Goal: Task Accomplishment & Management: Use online tool/utility

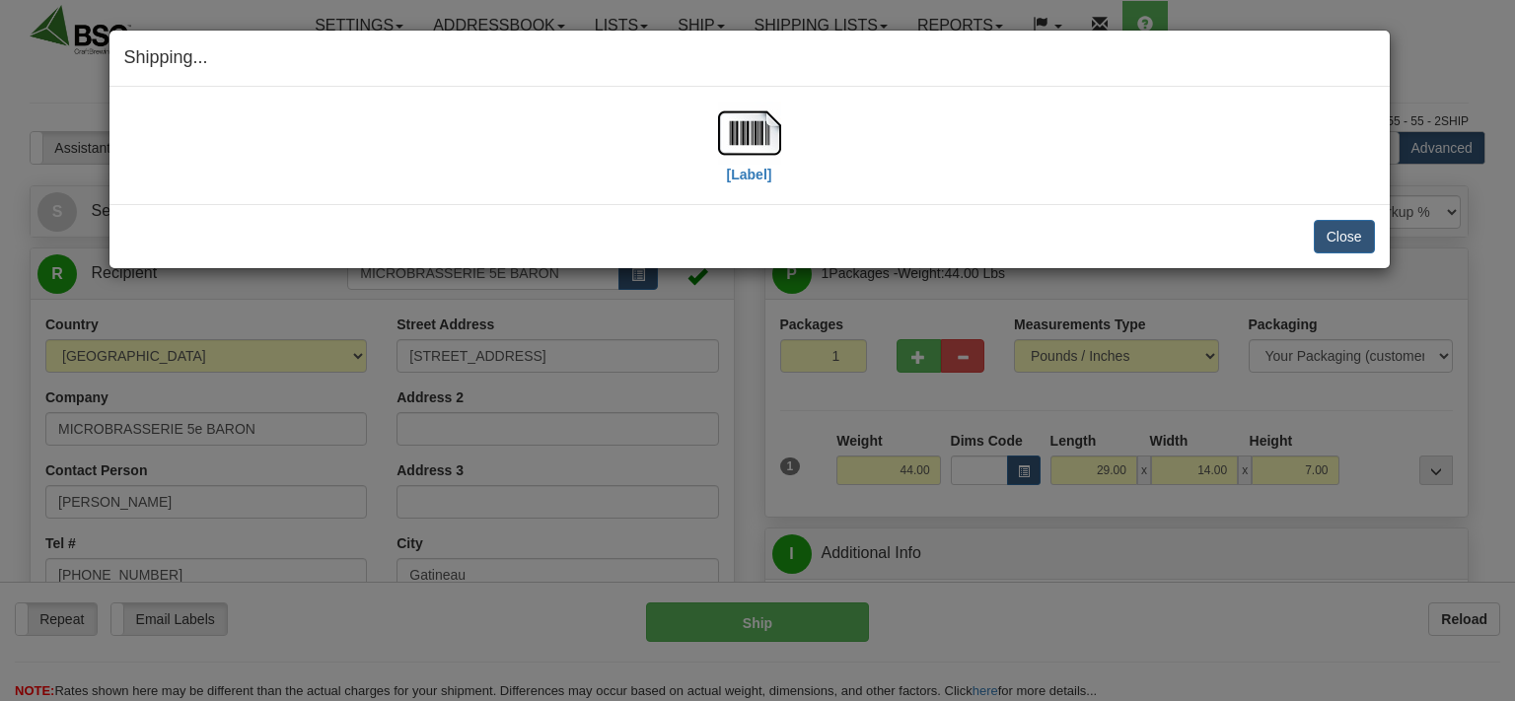
select select "0"
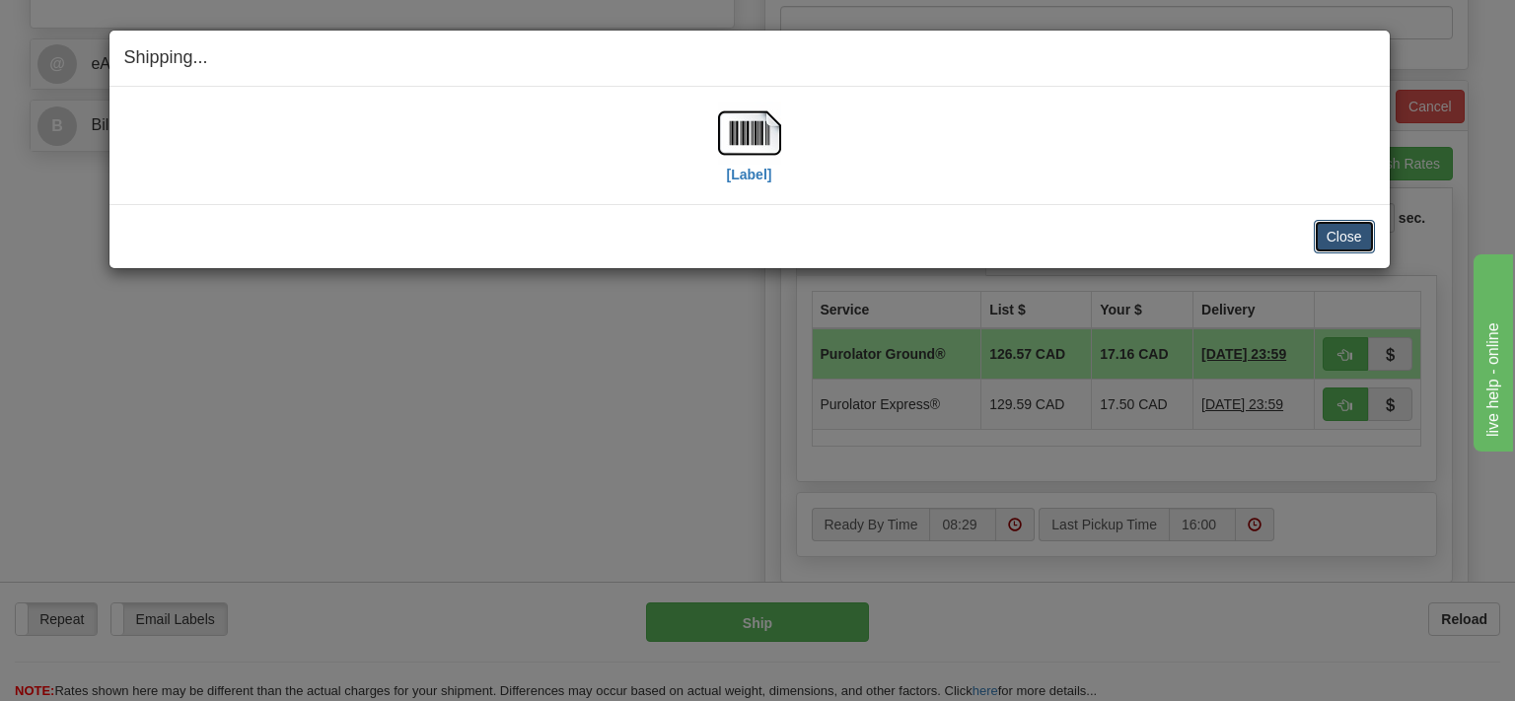
click at [1337, 247] on button "Close" at bounding box center [1344, 237] width 61 height 34
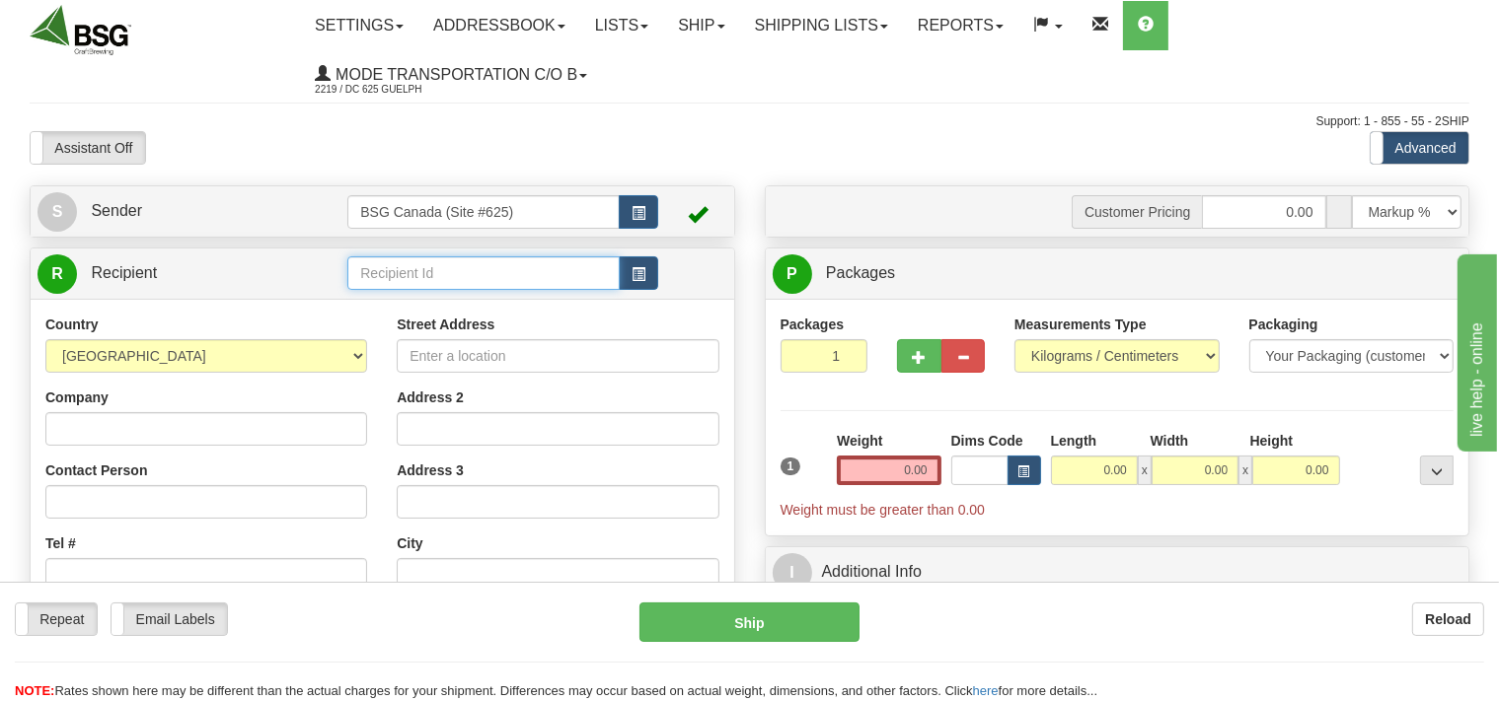
click at [424, 275] on input "text" at bounding box center [482, 273] width 271 height 34
click at [383, 310] on div "Samara Brewing Co" at bounding box center [479, 305] width 253 height 22
type input "Samara Brewing Co"
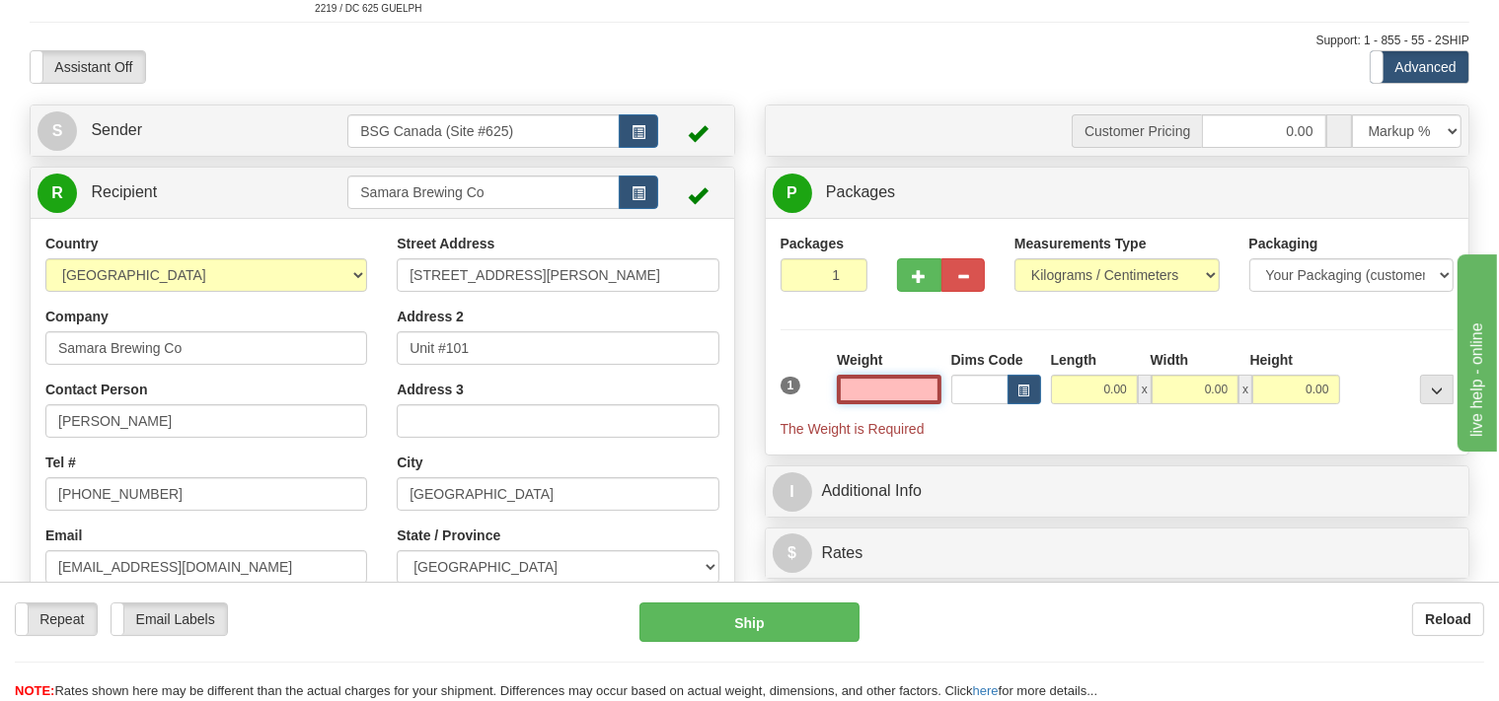
scroll to position [83, 0]
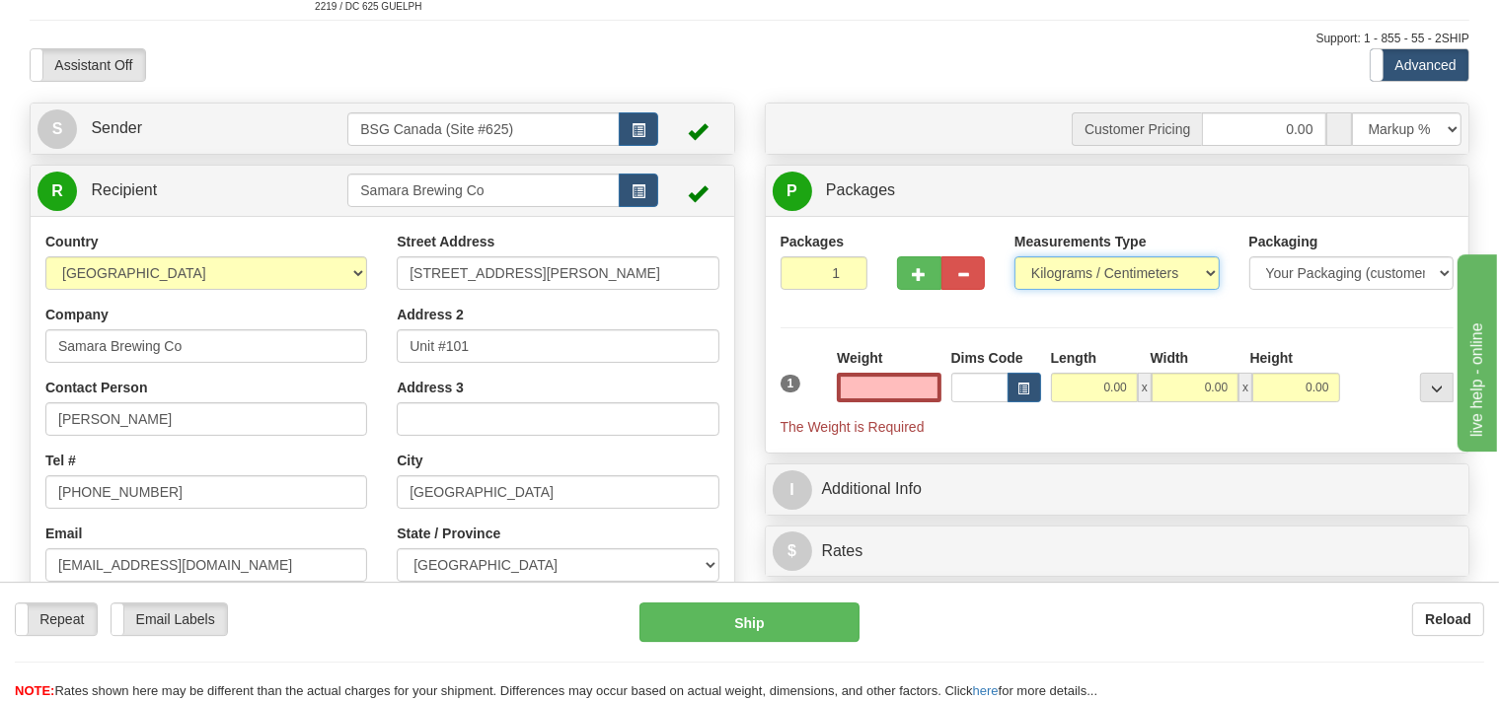
type input "0.00"
click at [1014, 256] on select "Pounds / Inches Kilograms / Centimeters" at bounding box center [1116, 273] width 205 height 34
select select "0"
click option "Pounds / Inches" at bounding box center [0, 0] width 0 height 0
click at [870, 392] on input "0.00" at bounding box center [889, 388] width 104 height 30
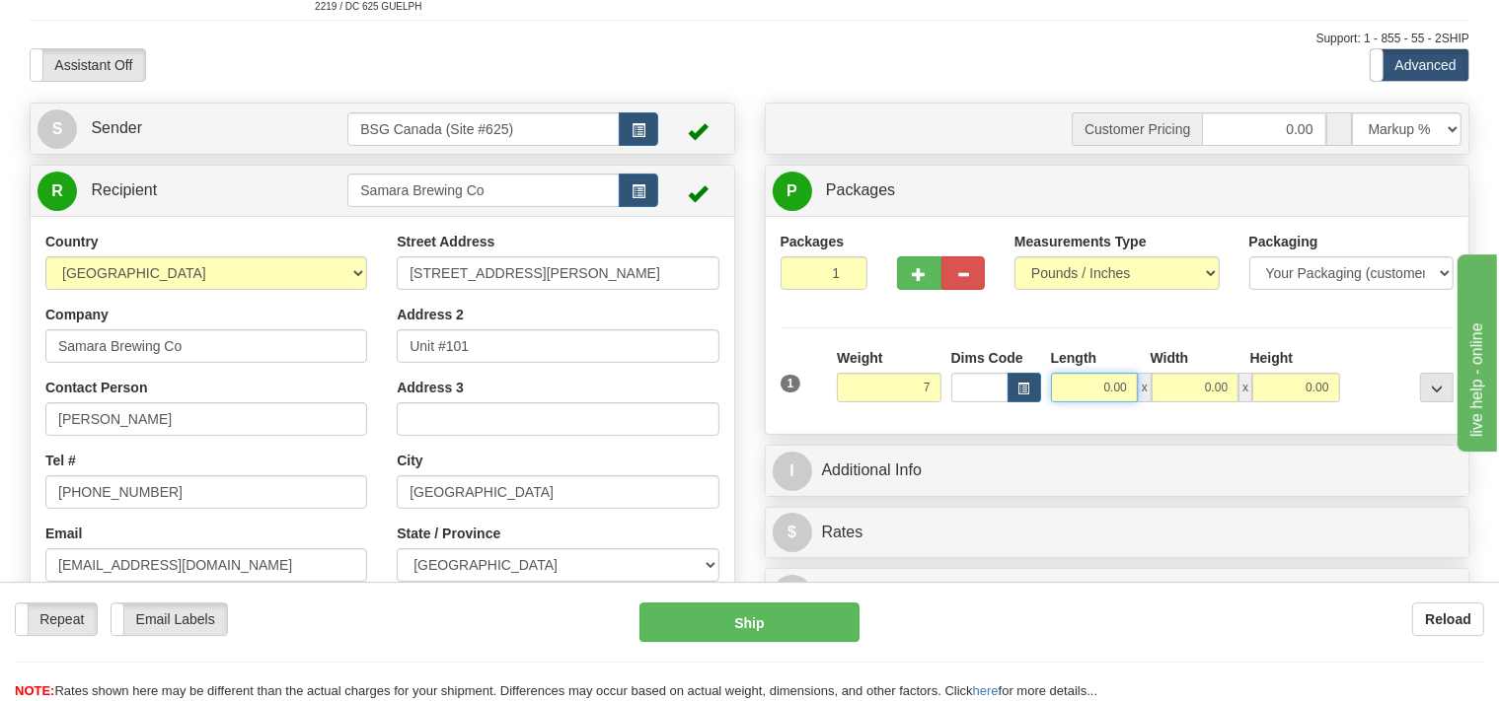
type input "7.00"
click at [1090, 384] on input "0.00" at bounding box center [1094, 388] width 87 height 30
type input "14.00"
click at [1190, 389] on input "0.00" at bounding box center [1194, 388] width 87 height 30
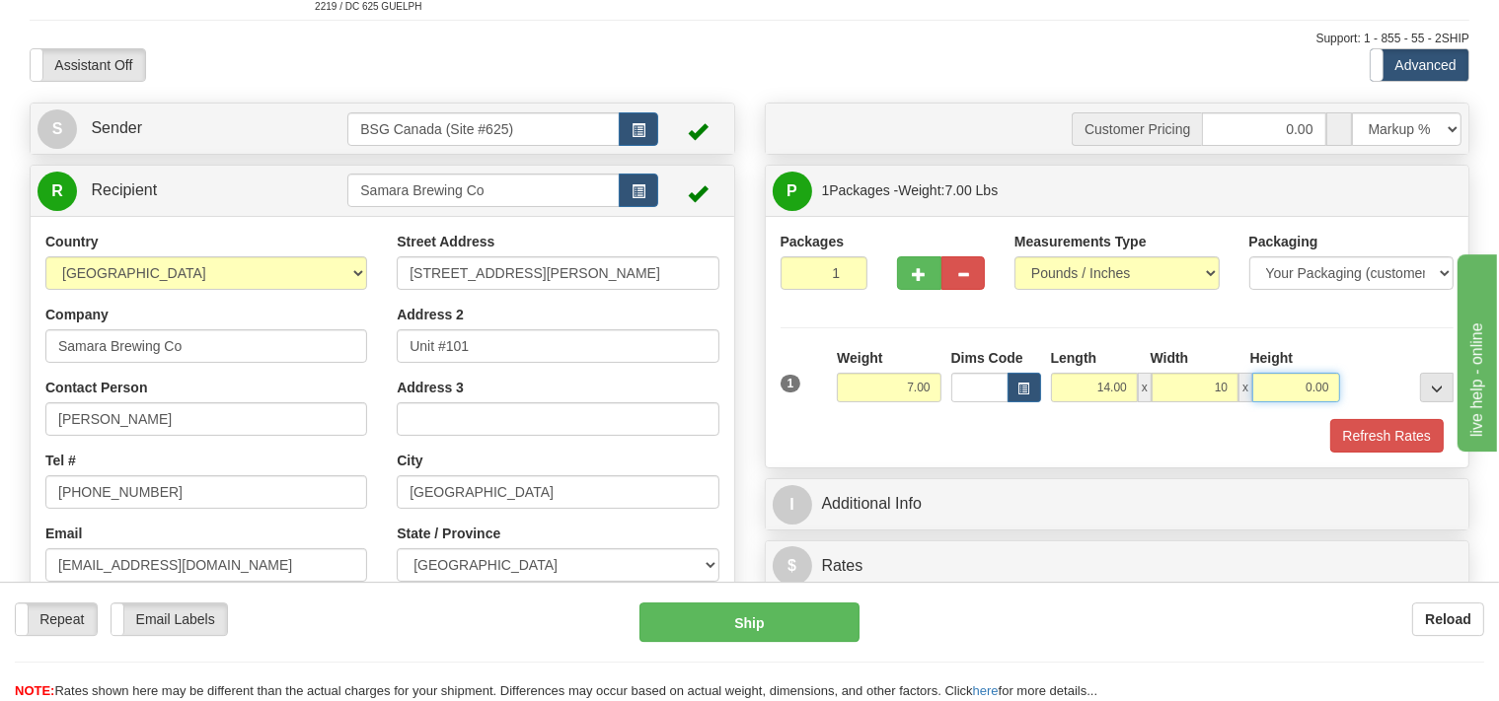
type input "10.00"
click at [1299, 396] on input "0.00" at bounding box center [1295, 388] width 87 height 30
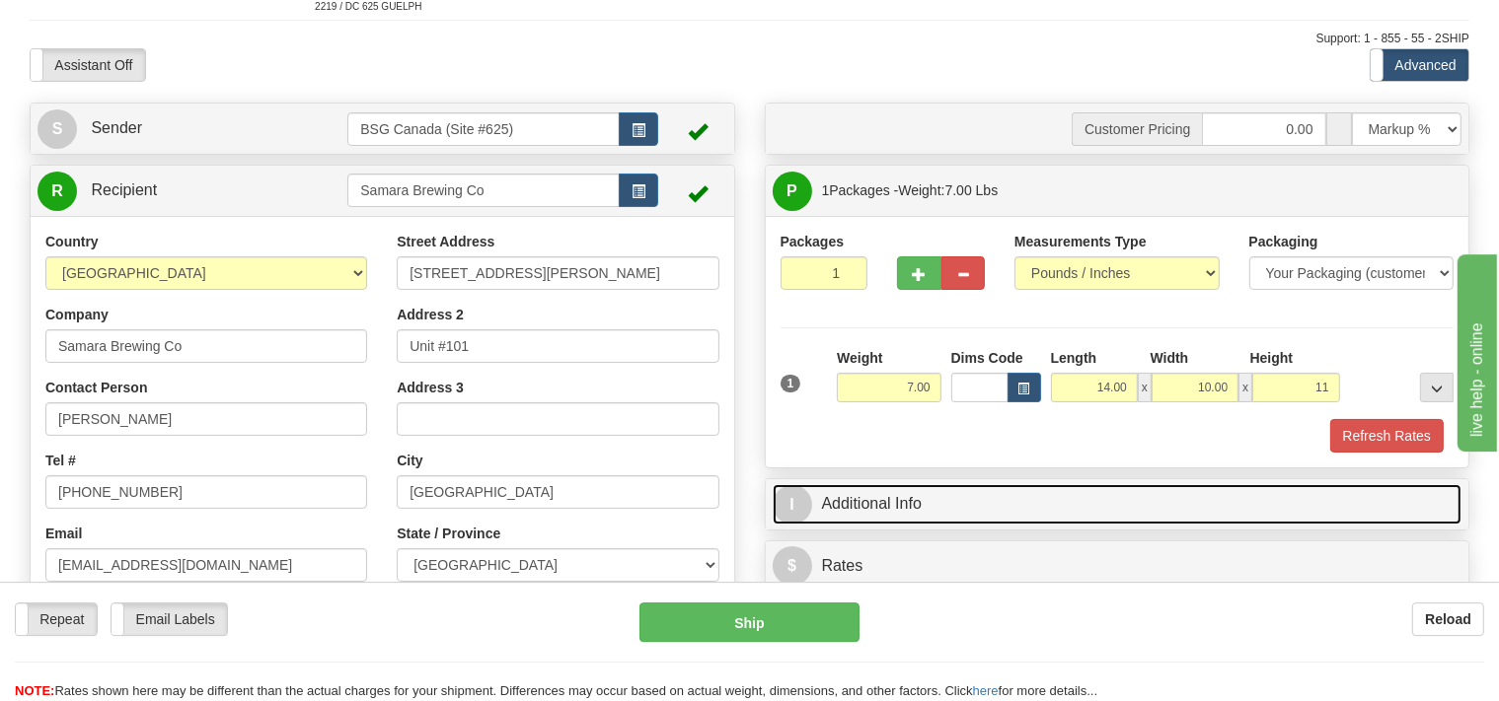
type input "11.00"
click at [1004, 521] on link "I Additional Info" at bounding box center [1117, 504] width 690 height 40
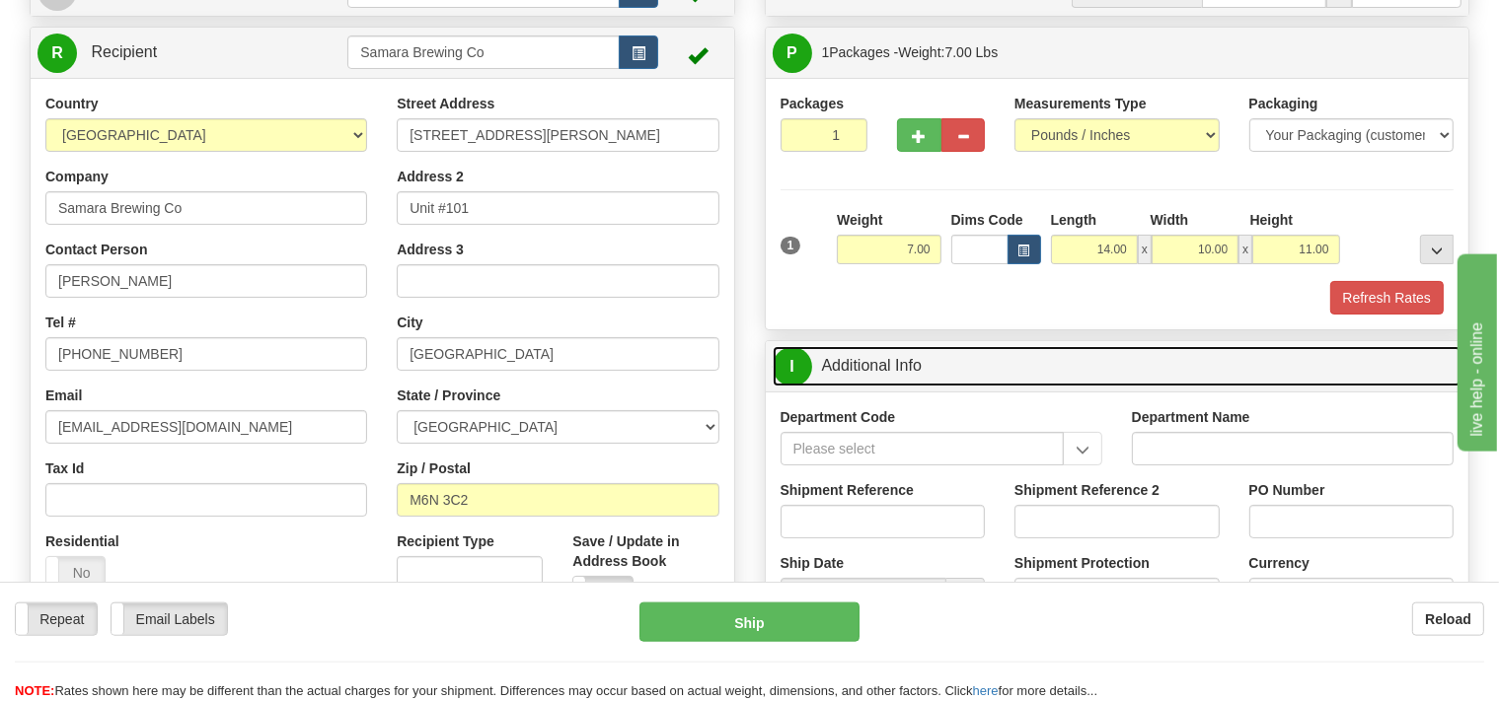
scroll to position [396, 0]
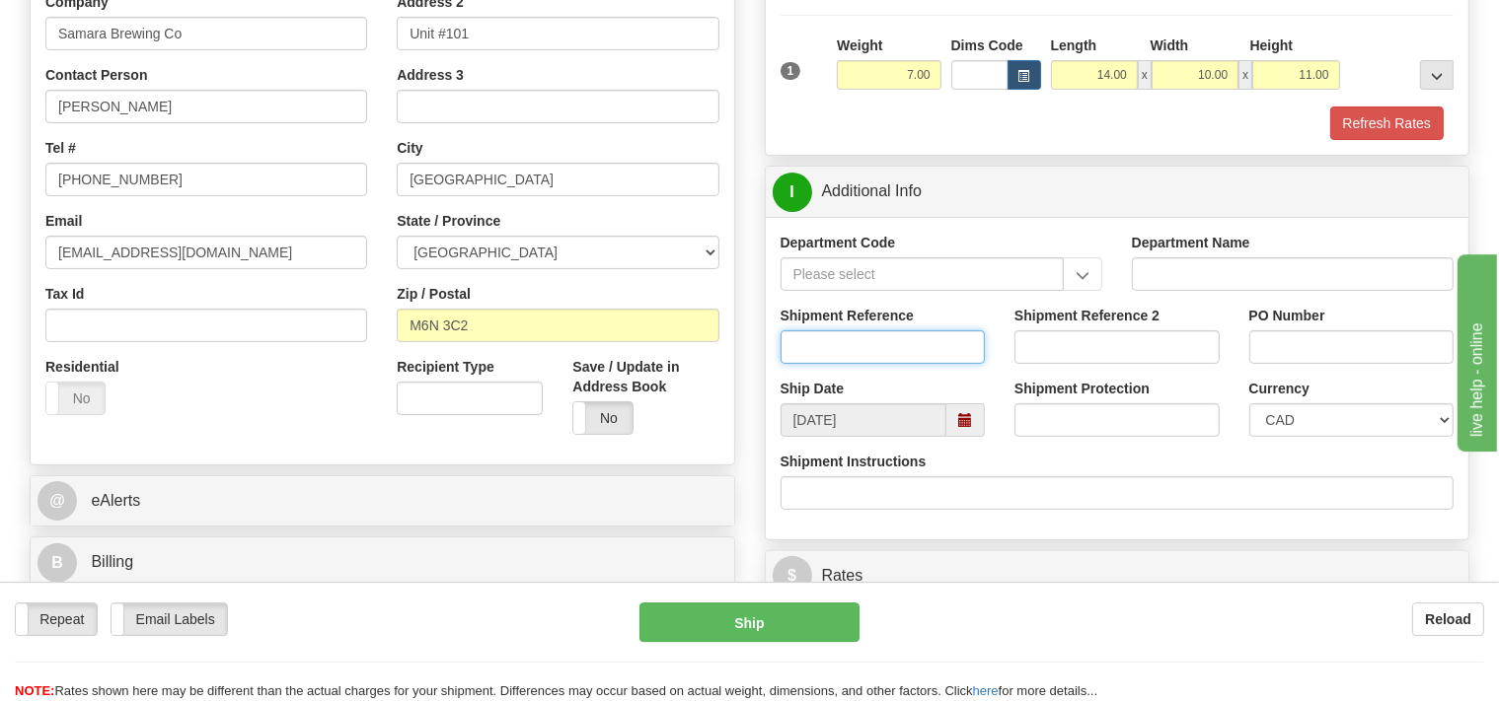
click at [837, 348] on input "Shipment Reference" at bounding box center [882, 347] width 205 height 34
type input "SO170-147794"
click at [1348, 120] on button "Refresh Rates" at bounding box center [1386, 124] width 113 height 34
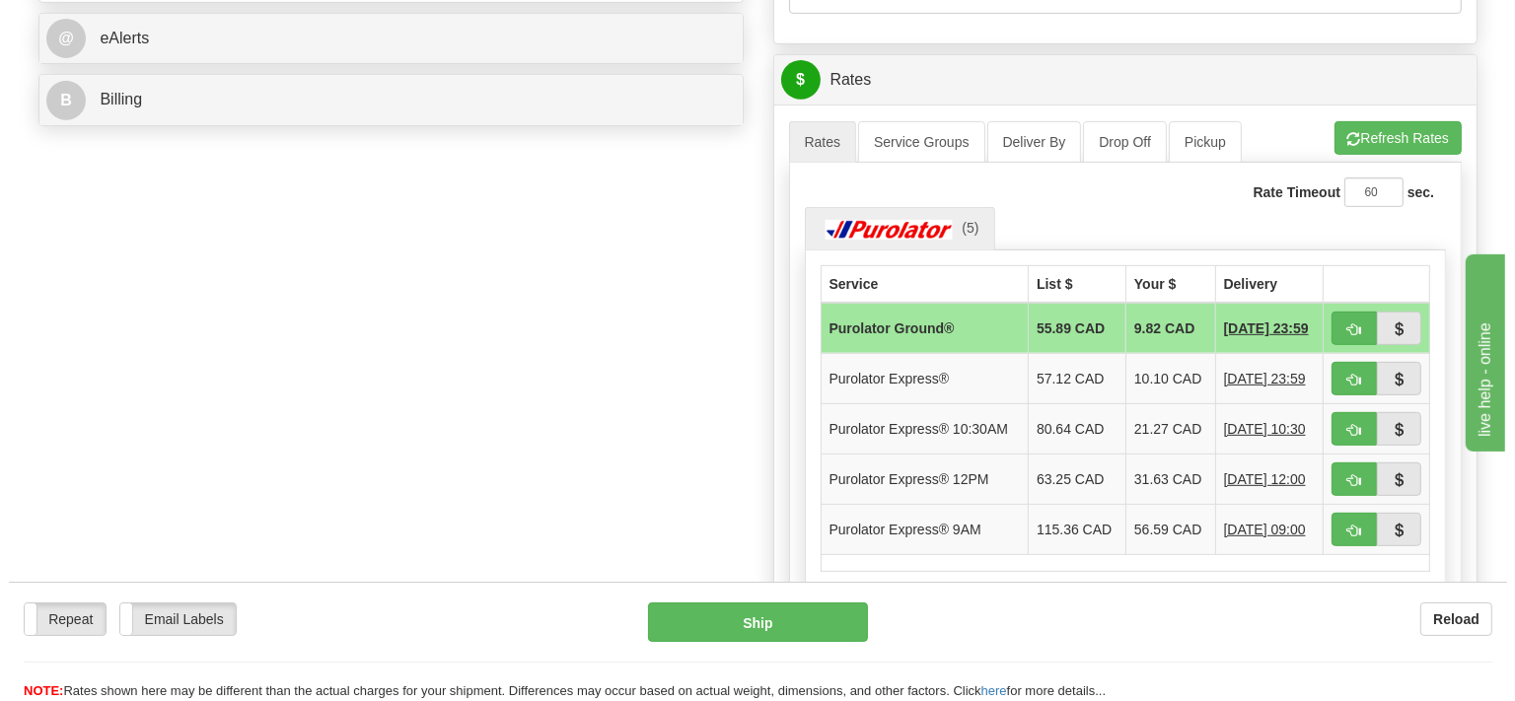
scroll to position [813, 0]
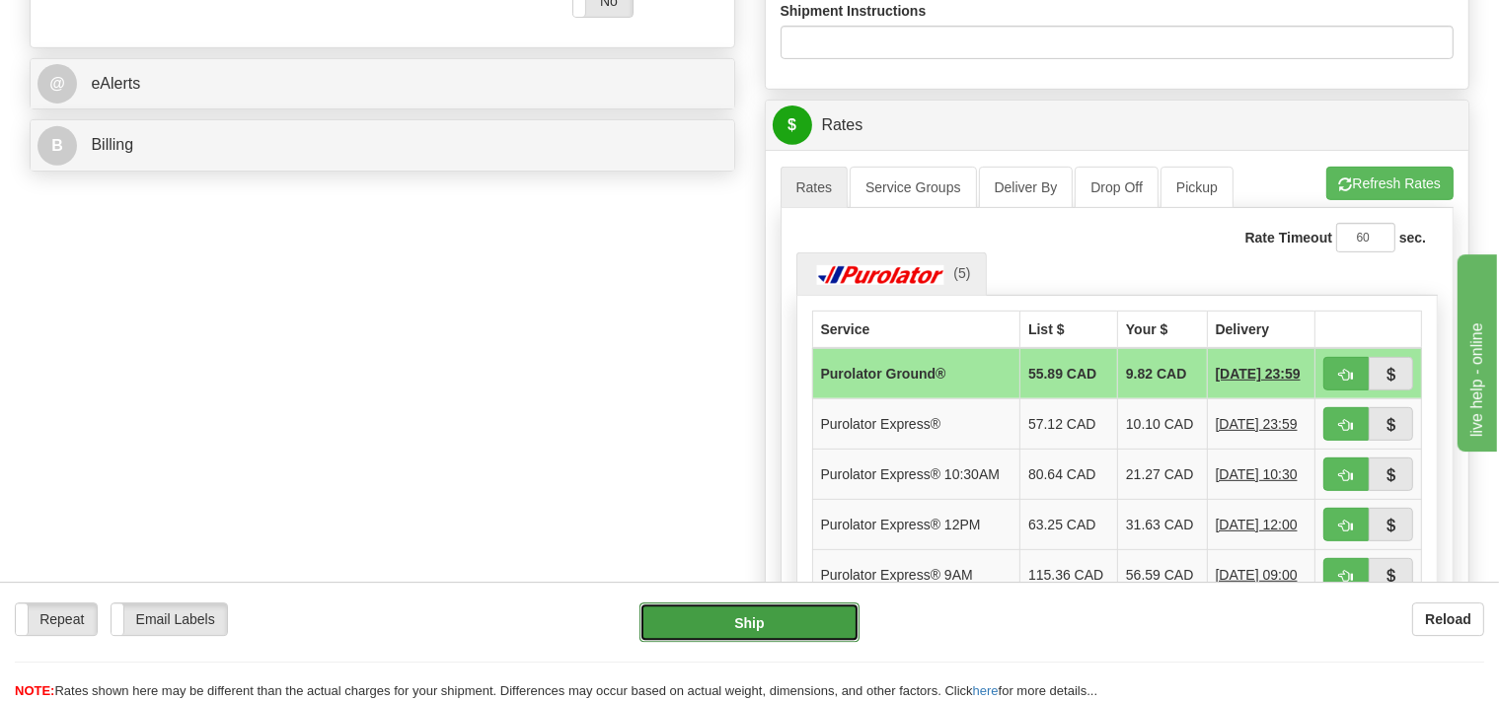
click at [814, 626] on button "Ship" at bounding box center [749, 622] width 220 height 39
type input "260"
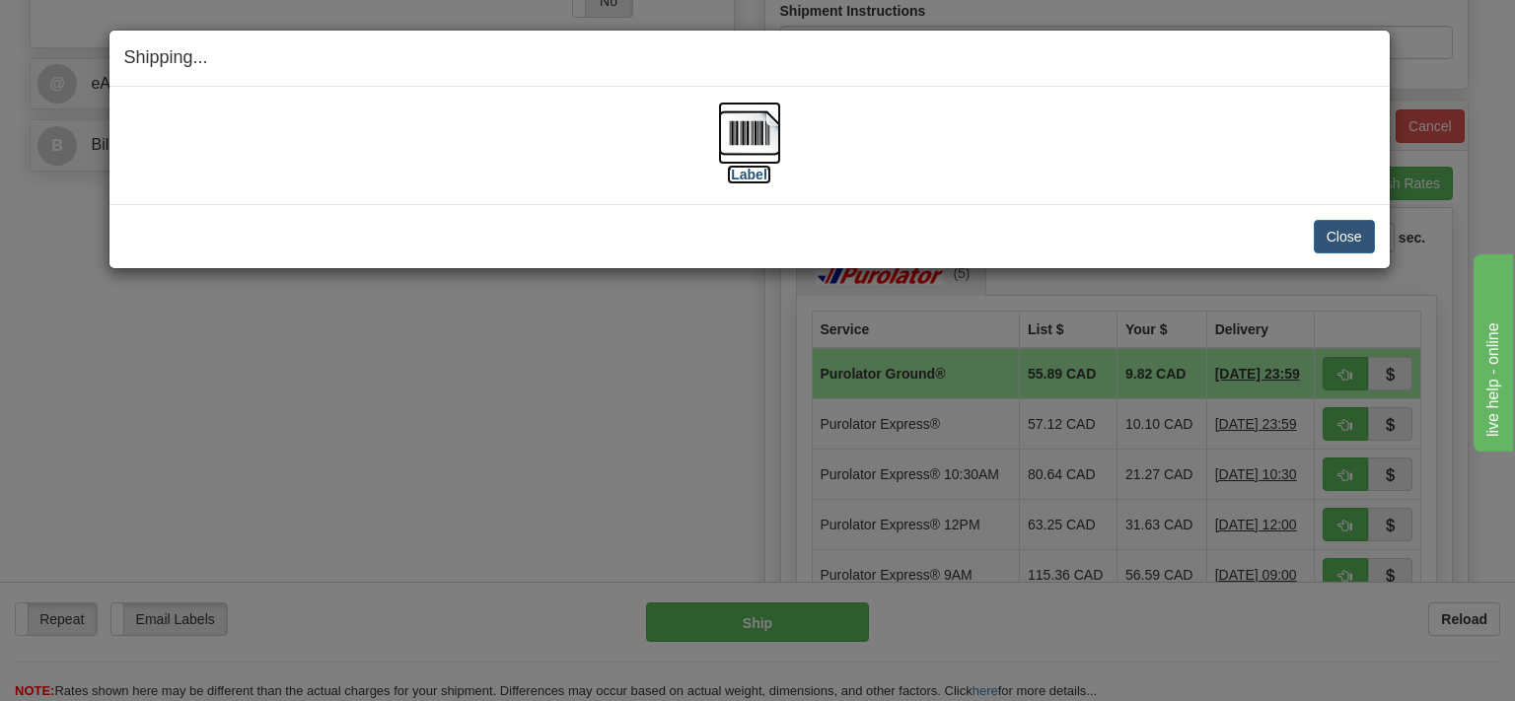
click at [748, 124] on img at bounding box center [749, 133] width 63 height 63
